Goal: Navigation & Orientation: Find specific page/section

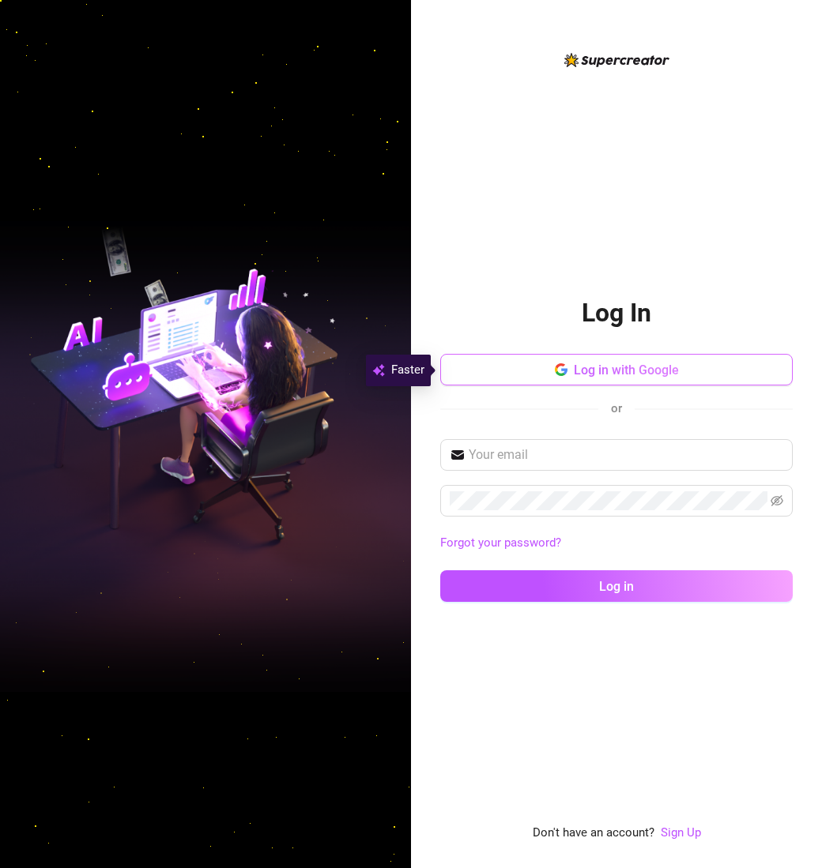
click at [641, 370] on span "Log in with Google" at bounding box center [626, 370] width 105 height 15
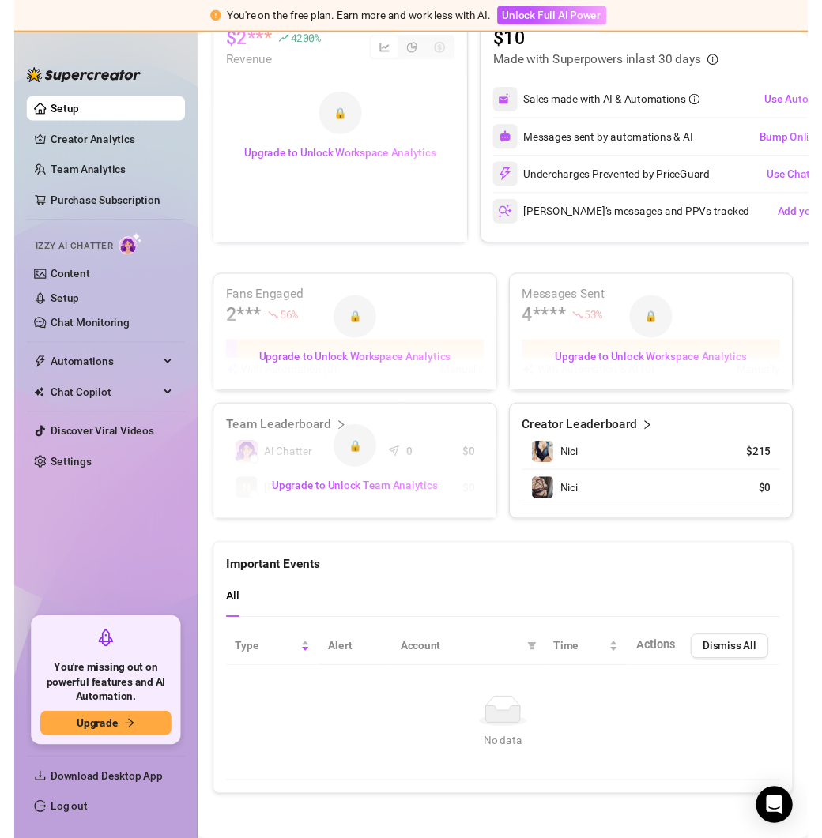
scroll to position [720, 0]
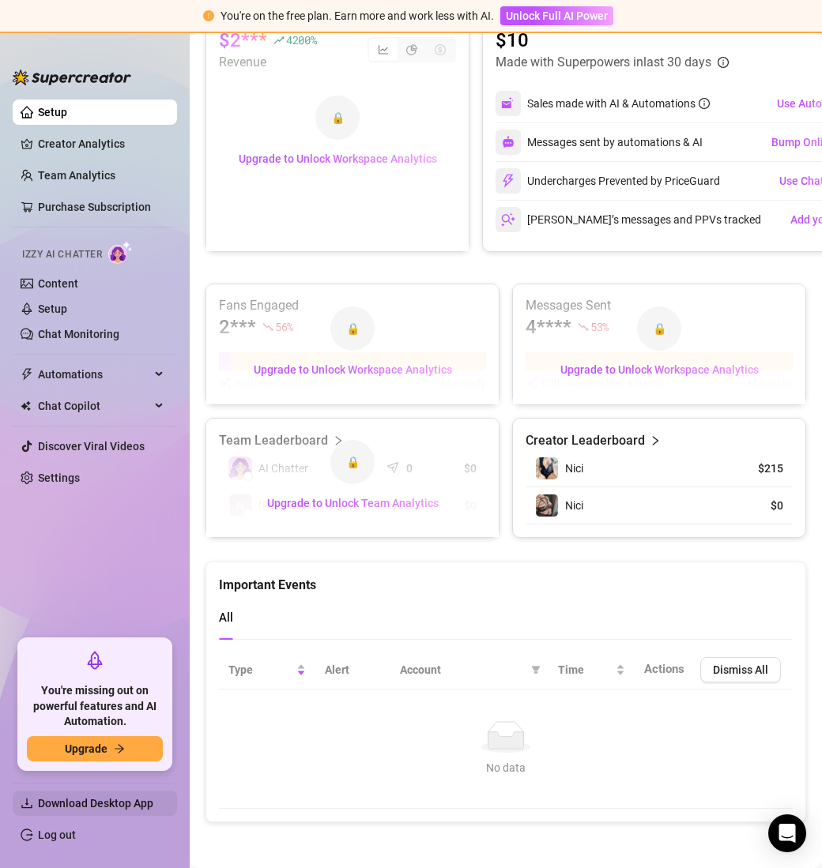
click at [107, 805] on span "Download Desktop App" at bounding box center [95, 803] width 115 height 13
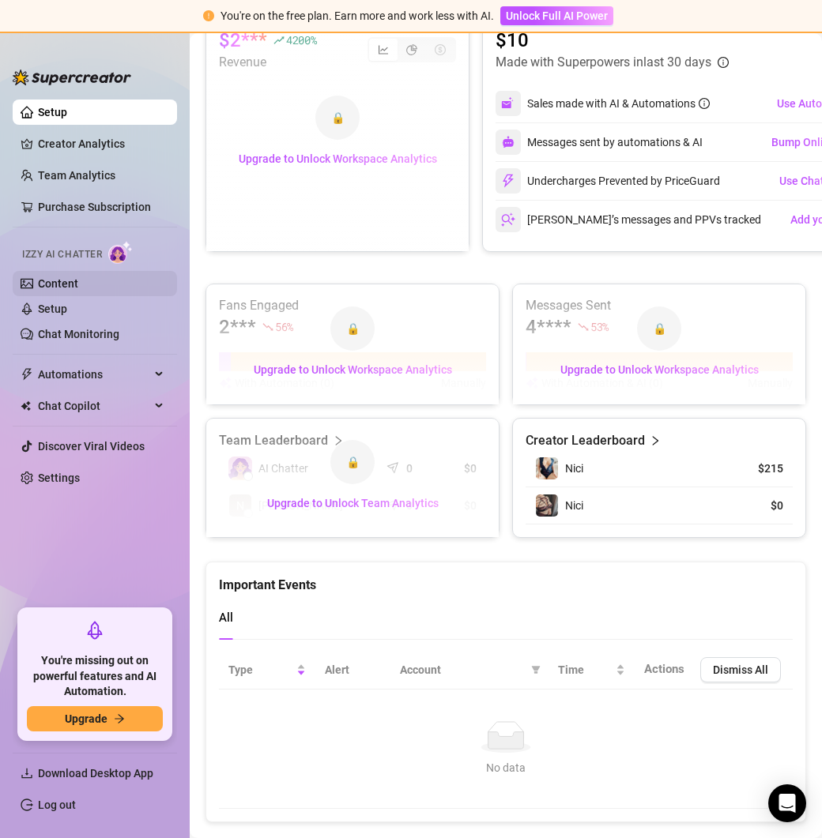
click at [61, 286] on link "Content" at bounding box center [58, 283] width 40 height 13
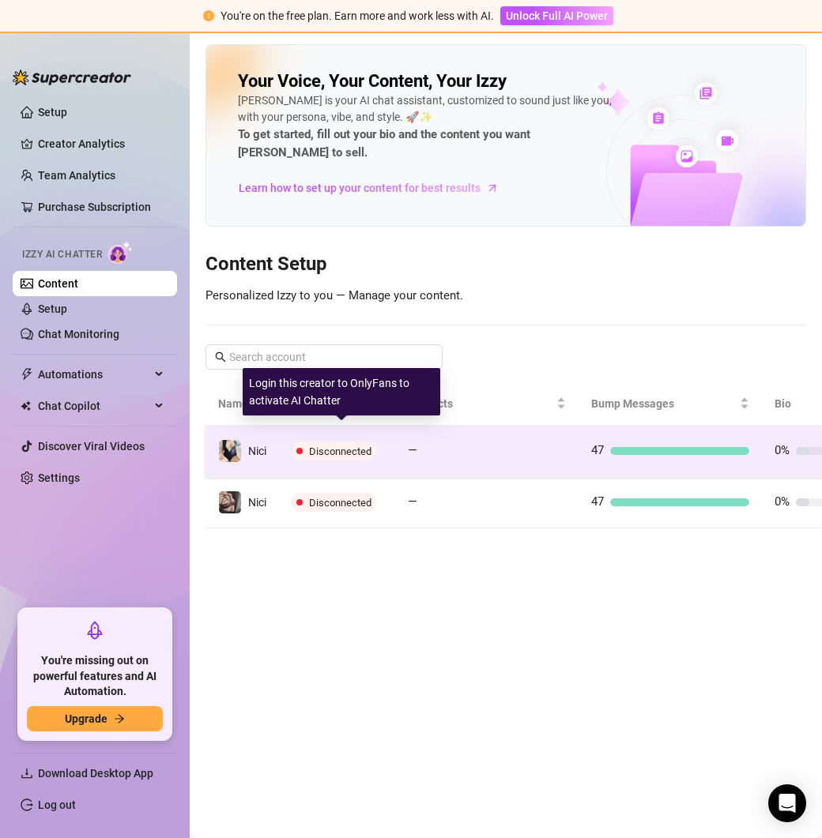
click at [338, 446] on span "Disconnected" at bounding box center [340, 452] width 62 height 12
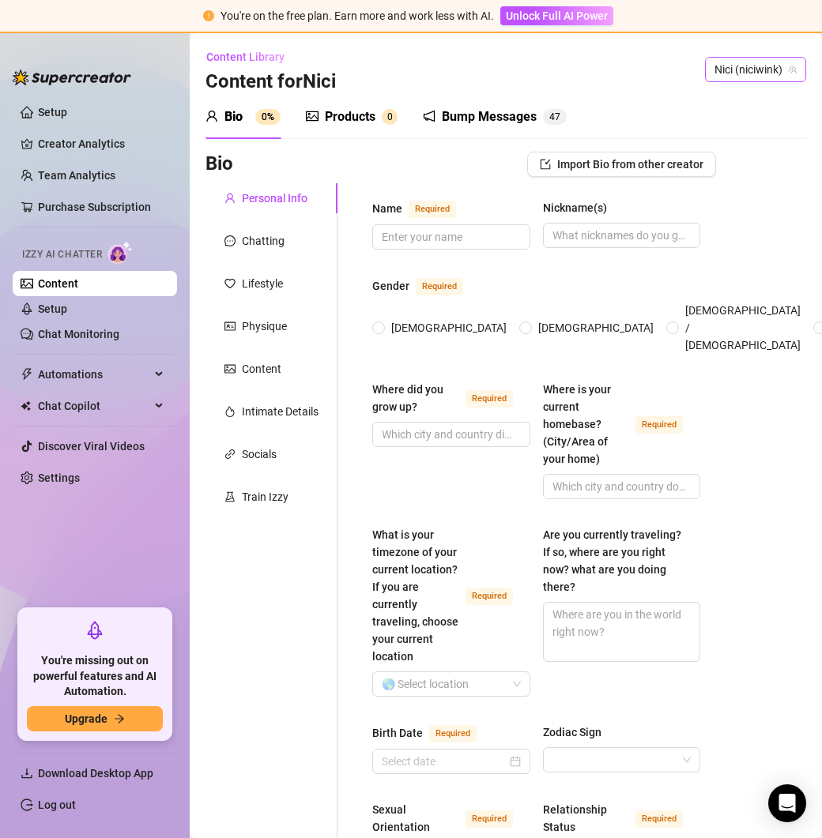
click at [745, 73] on span "Nici (niciwink)" at bounding box center [755, 70] width 82 height 24
click at [743, 99] on span "( niciwink )" at bounding box center [746, 101] width 47 height 17
click at [259, 237] on div "Chatting" at bounding box center [263, 240] width 43 height 17
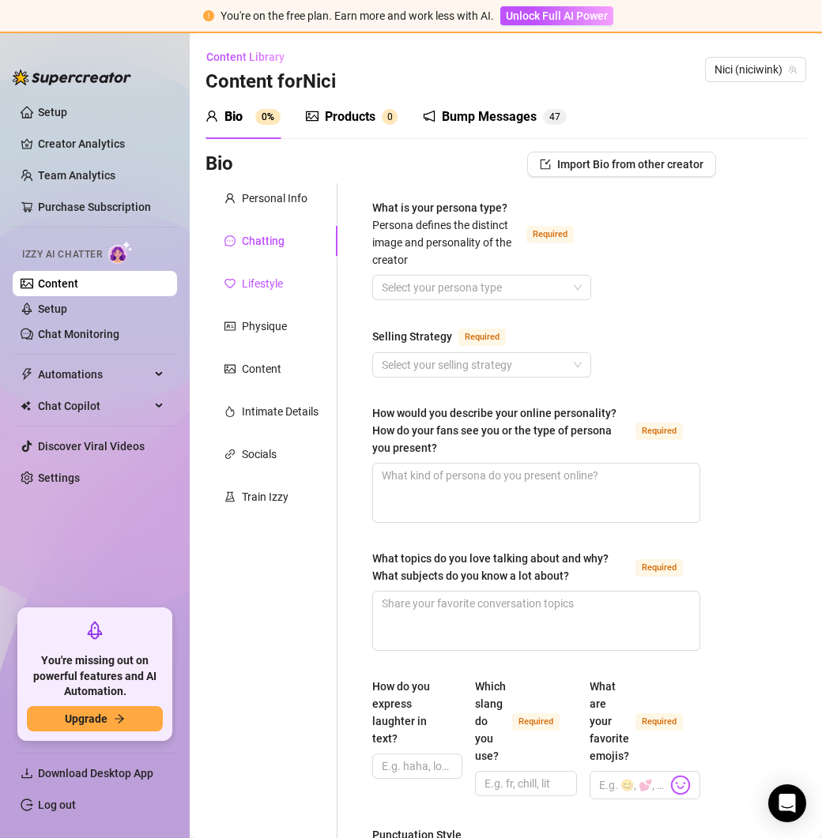
click at [255, 283] on div "Lifestyle" at bounding box center [262, 283] width 41 height 17
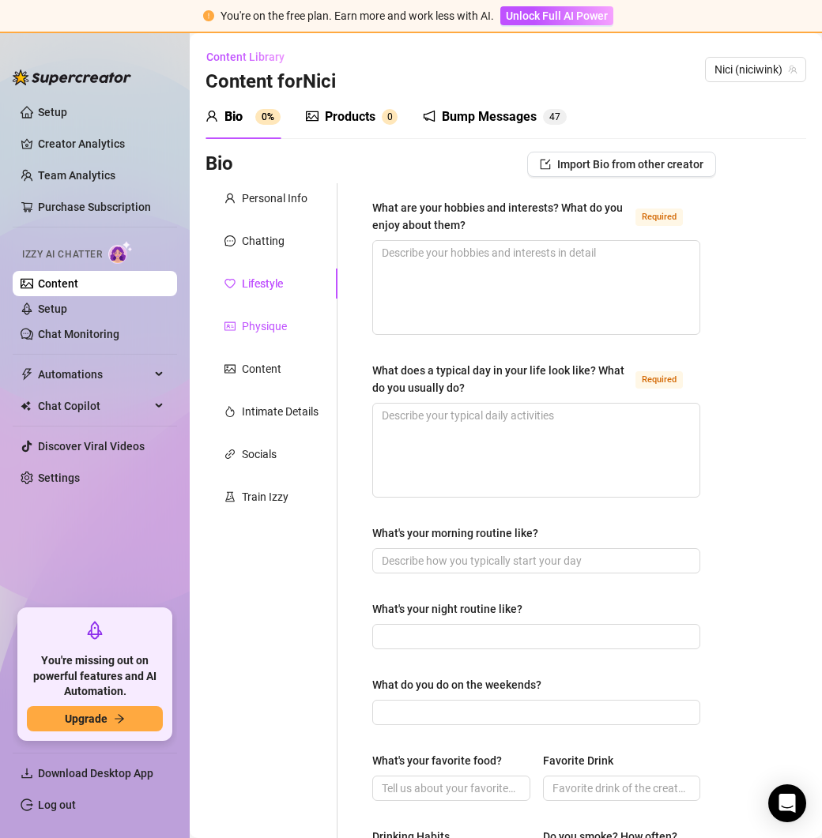
click at [256, 327] on div "Physique" at bounding box center [264, 326] width 45 height 17
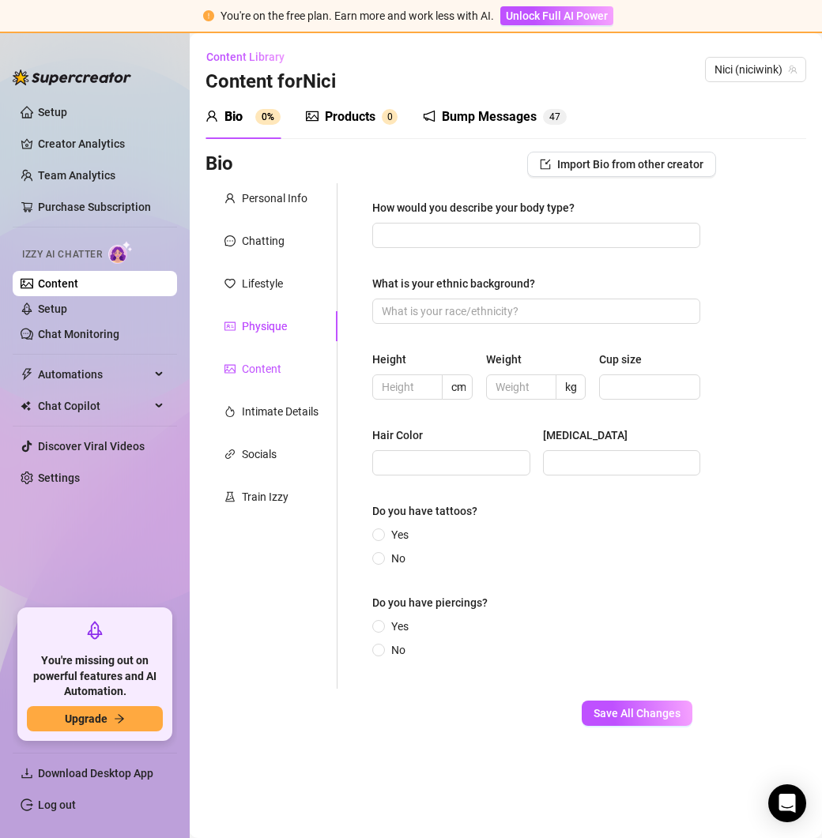
click at [256, 367] on div "Content" at bounding box center [261, 368] width 39 height 17
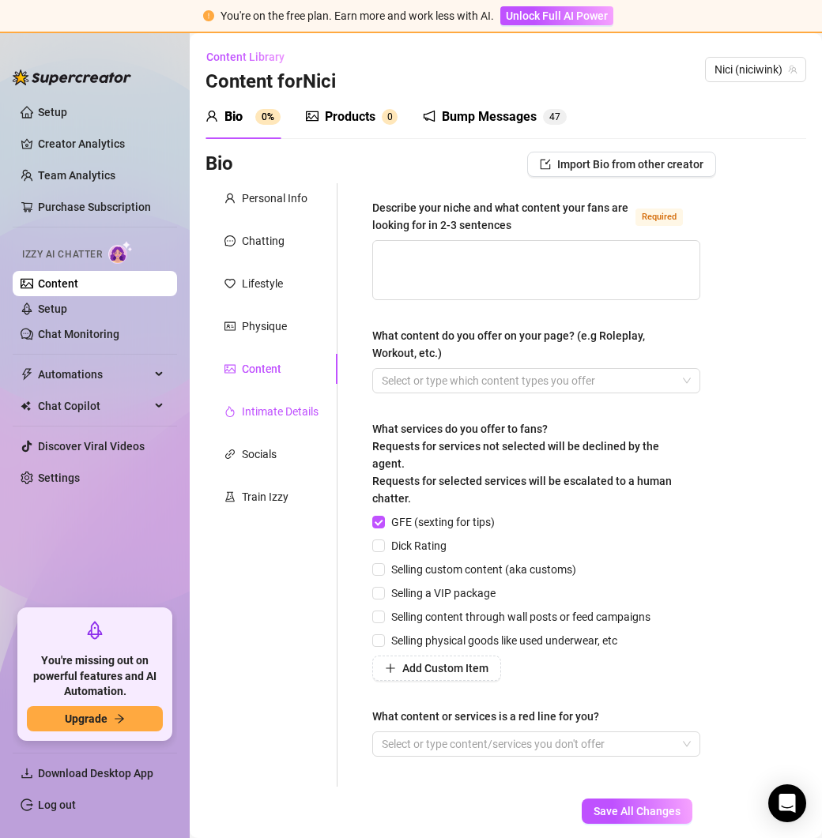
click at [256, 417] on div "Intimate Details" at bounding box center [280, 411] width 77 height 17
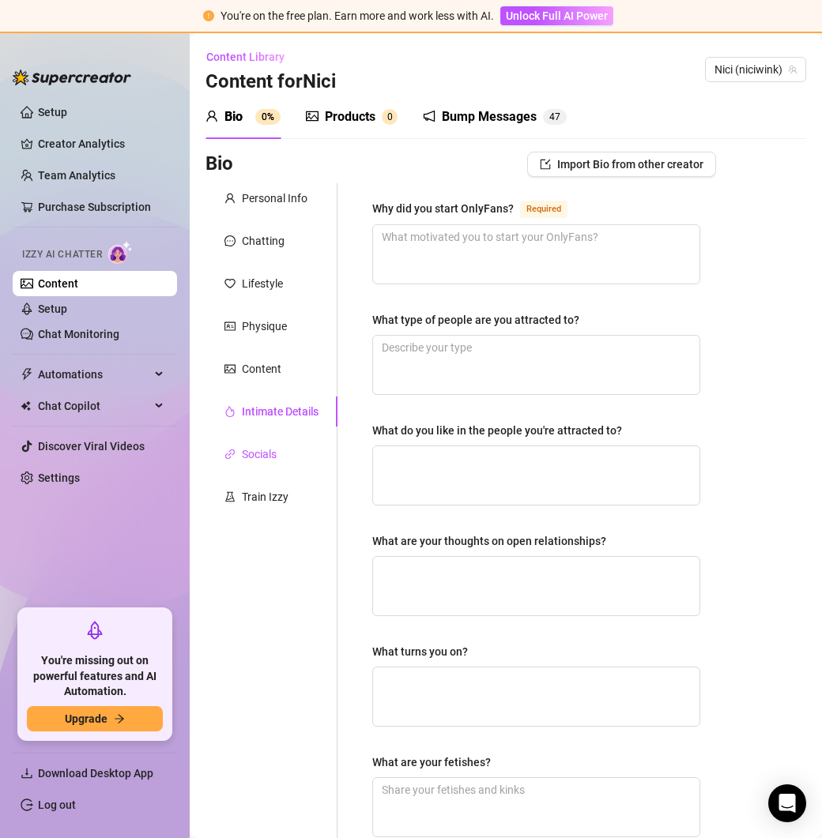
click at [265, 453] on div "Socials" at bounding box center [259, 454] width 35 height 17
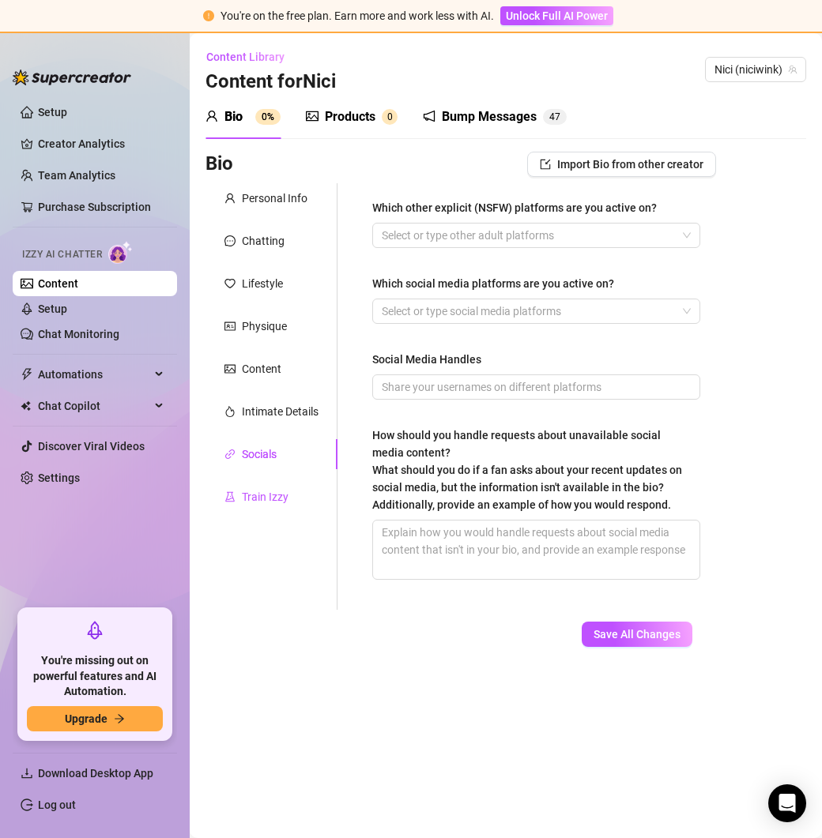
click at [262, 498] on div "Train Izzy" at bounding box center [265, 496] width 47 height 17
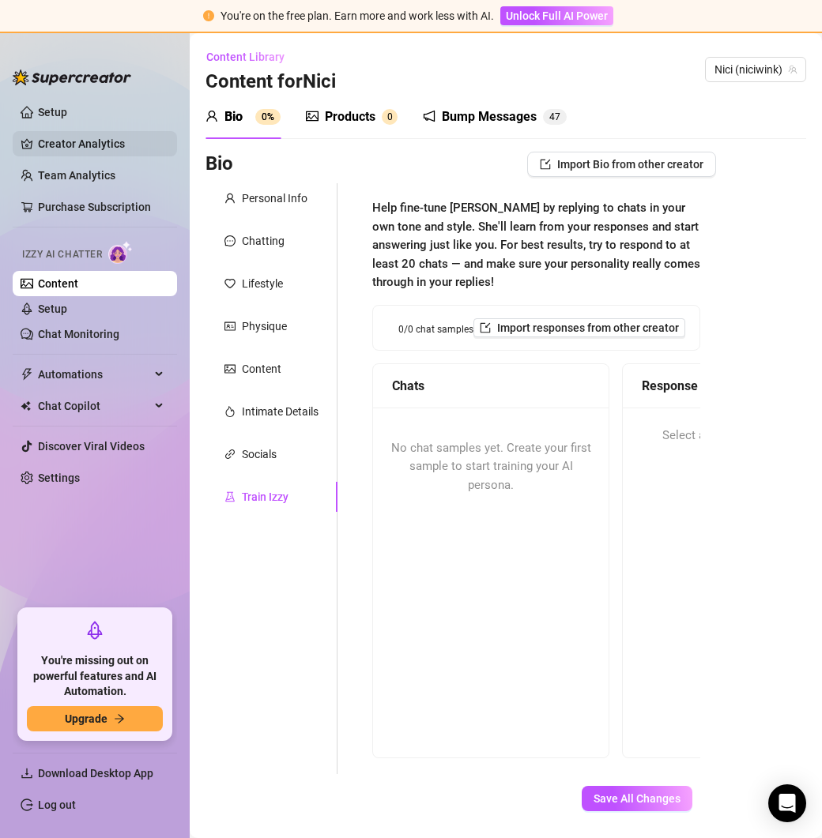
click at [61, 149] on link "Creator Analytics" at bounding box center [101, 143] width 126 height 25
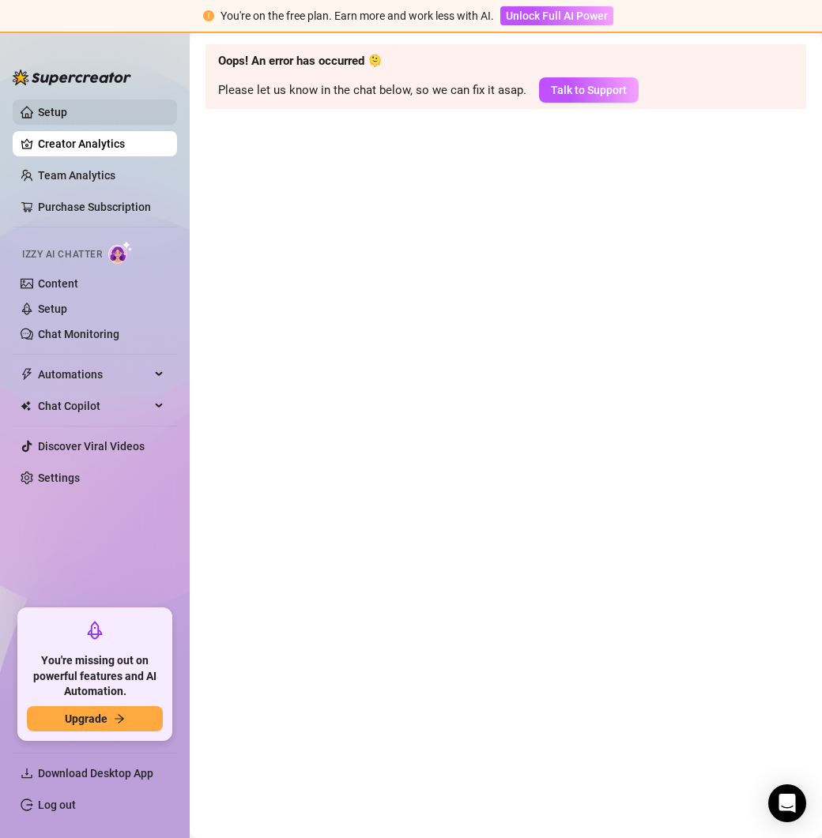
click at [51, 113] on link "Setup" at bounding box center [52, 112] width 29 height 13
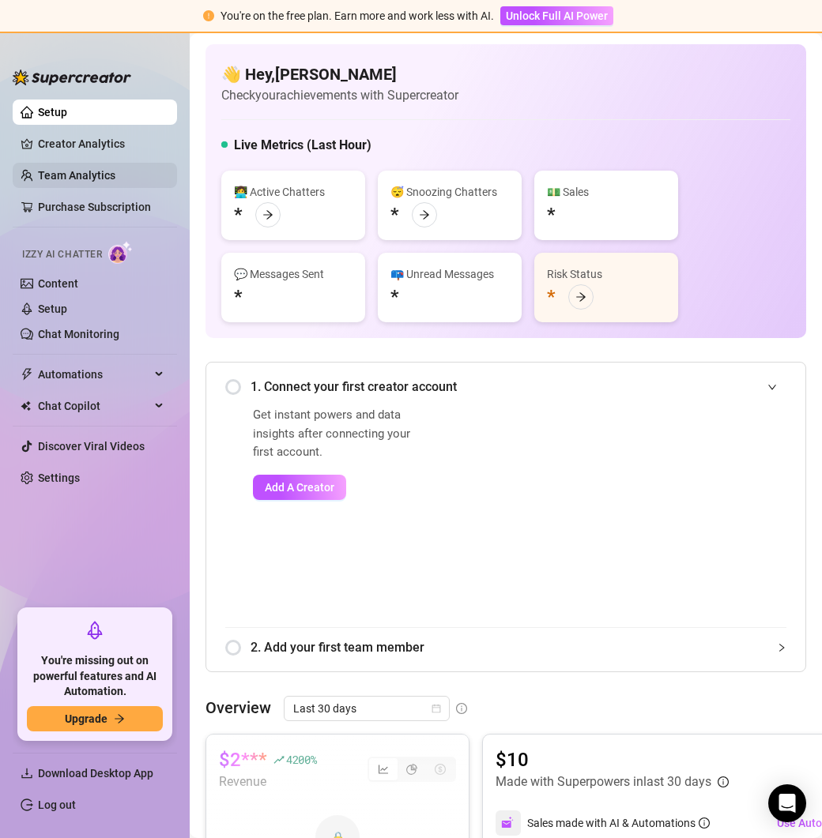
click at [77, 177] on link "Team Analytics" at bounding box center [76, 175] width 77 height 13
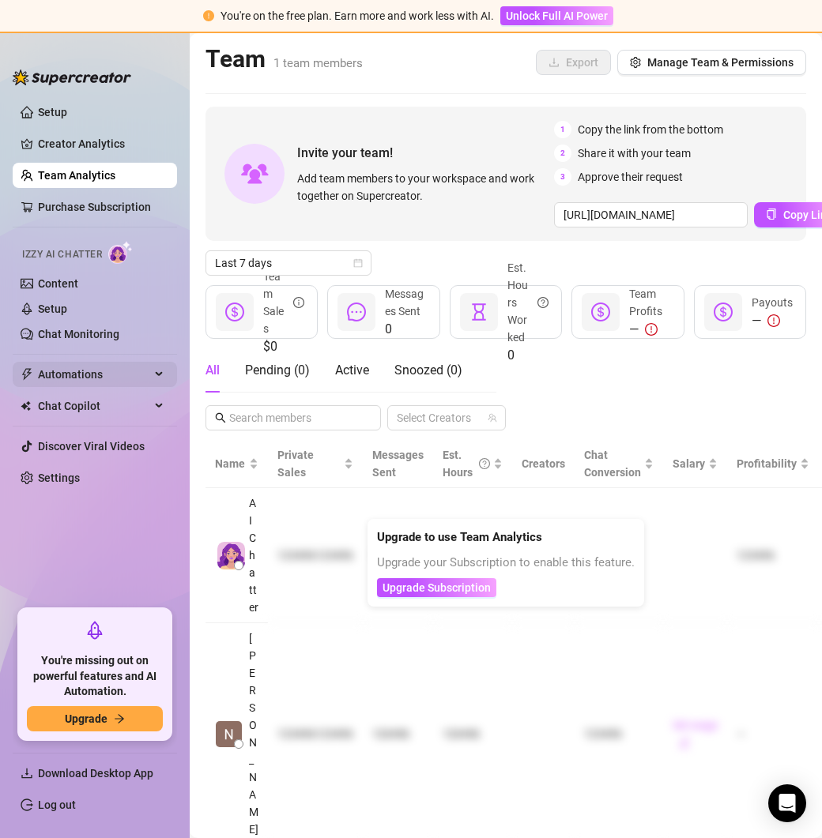
click at [159, 379] on div "Automations" at bounding box center [95, 374] width 164 height 25
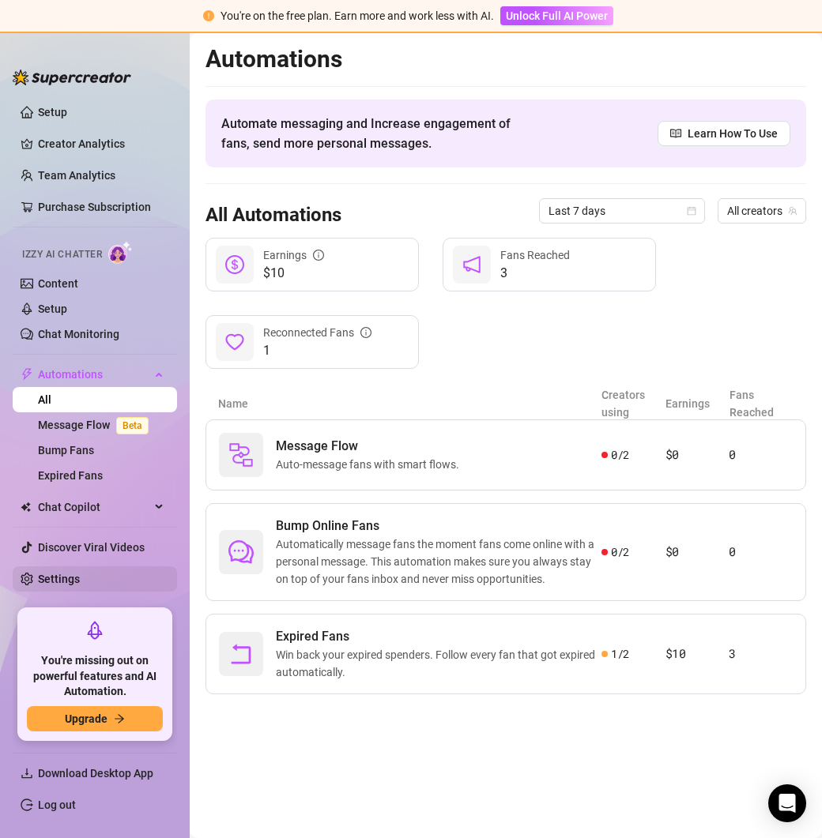
click at [66, 573] on link "Settings" at bounding box center [59, 579] width 42 height 13
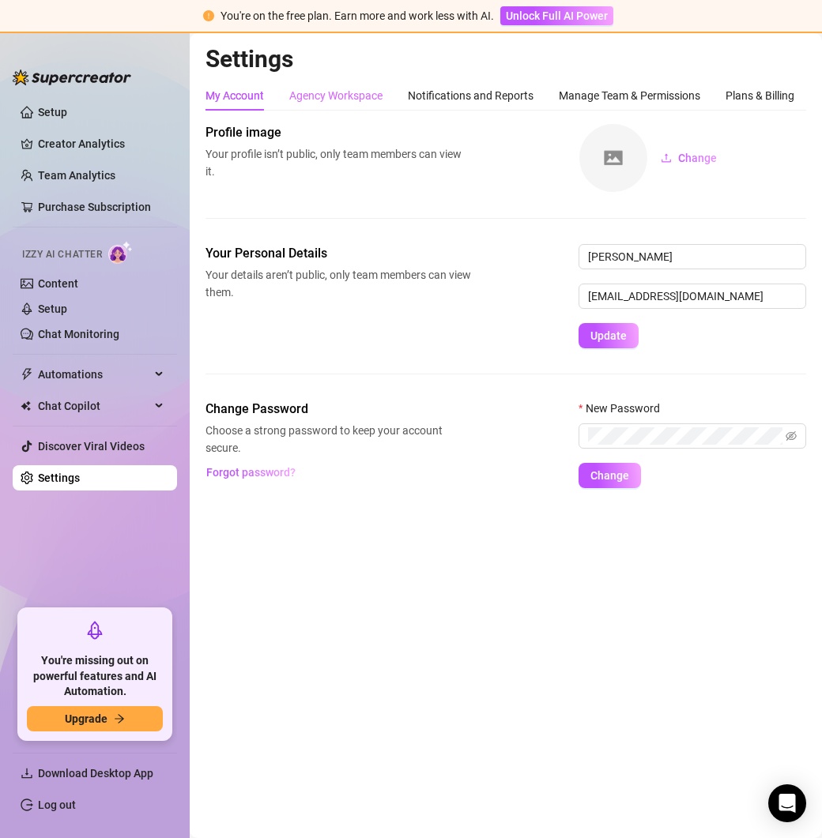
click at [340, 104] on div "Agency Workspace" at bounding box center [335, 96] width 93 height 30
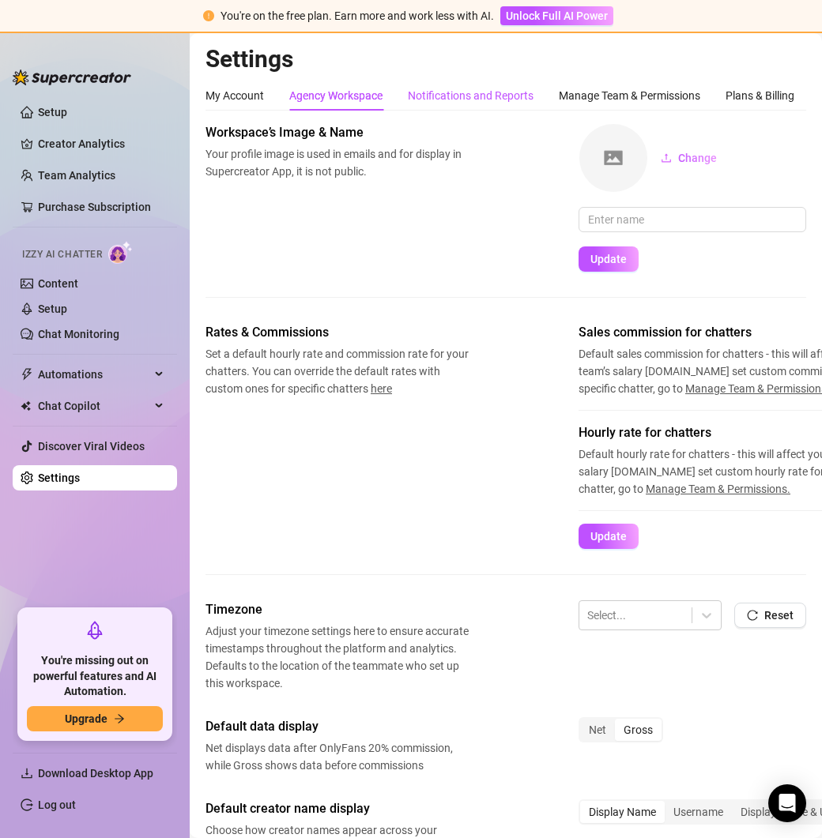
click at [459, 101] on div "Notifications and Reports" at bounding box center [471, 95] width 126 height 17
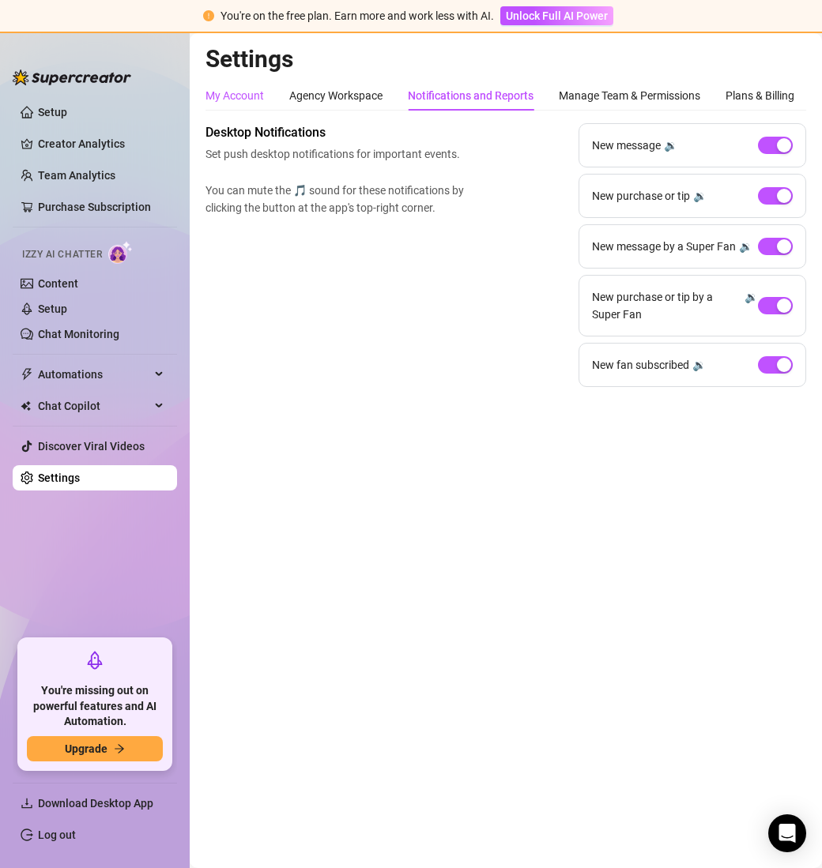
click at [243, 95] on div "My Account" at bounding box center [234, 95] width 58 height 17
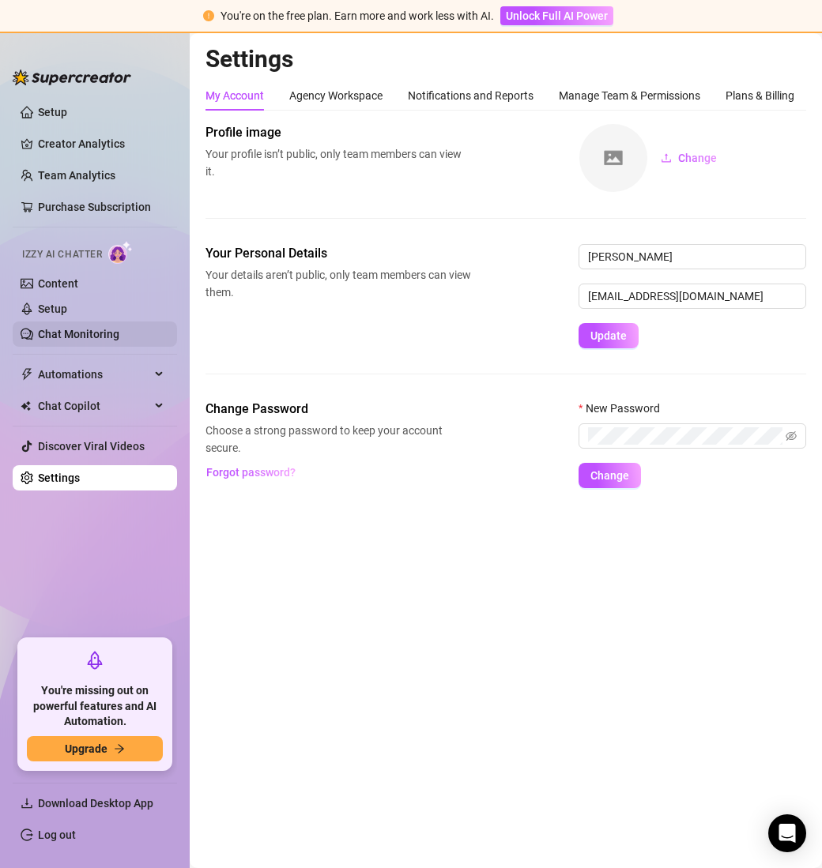
click at [57, 334] on link "Chat Monitoring" at bounding box center [78, 334] width 81 height 13
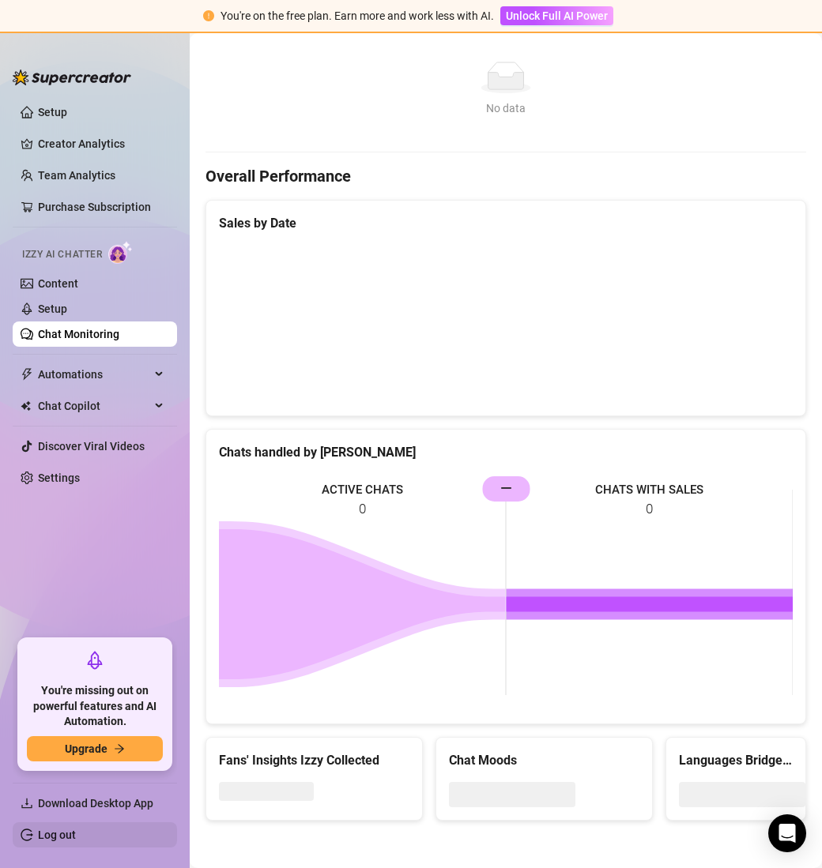
scroll to position [374, 0]
click at [45, 836] on link "Log out" at bounding box center [57, 835] width 38 height 13
